Goal: Task Accomplishment & Management: Manage account settings

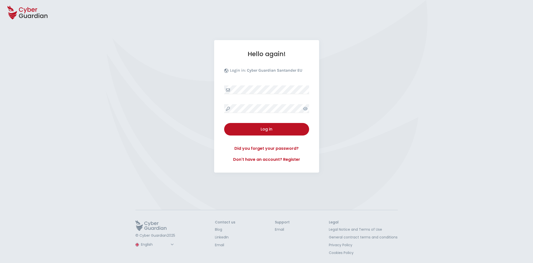
select select "English"
click at [274, 151] on link "Did you forget your password?" at bounding box center [266, 148] width 85 height 6
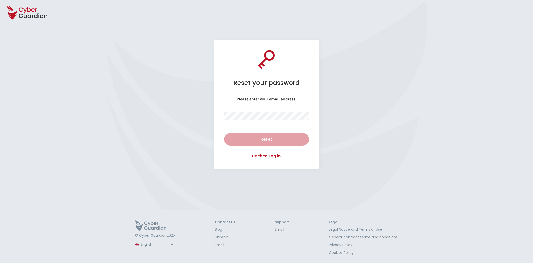
click at [278, 110] on div "Please enter your email address: Reset" at bounding box center [266, 121] width 85 height 49
click at [338, 139] on div "Reset your password Please enter your email address: Reset Back to Log in" at bounding box center [266, 117] width 533 height 155
click at [279, 138] on div "Reset" at bounding box center [267, 139] width 78 height 6
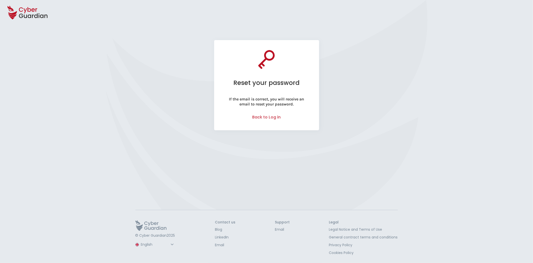
click at [276, 117] on link "Back to Log in" at bounding box center [267, 117] width 29 height 6
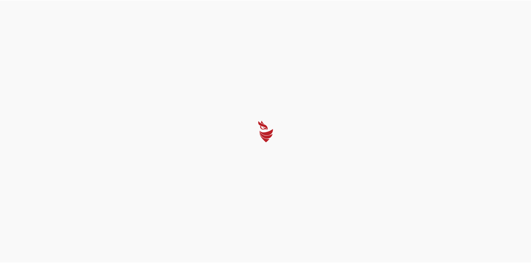
select select "English"
